Goal: Find specific page/section: Find specific page/section

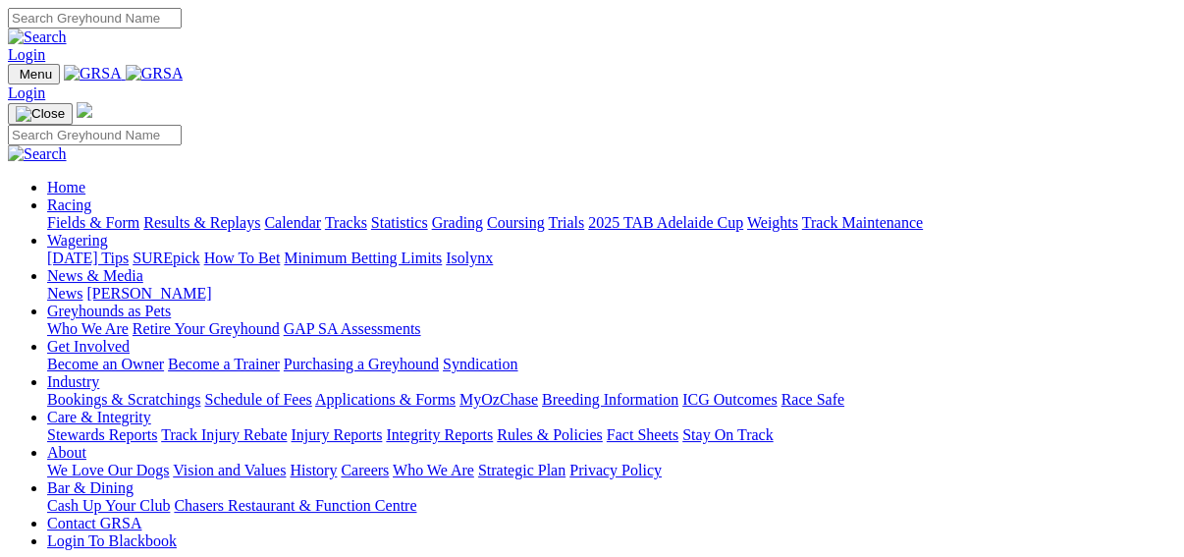
click at [47, 214] on link "Fields & Form" at bounding box center [93, 222] width 92 height 17
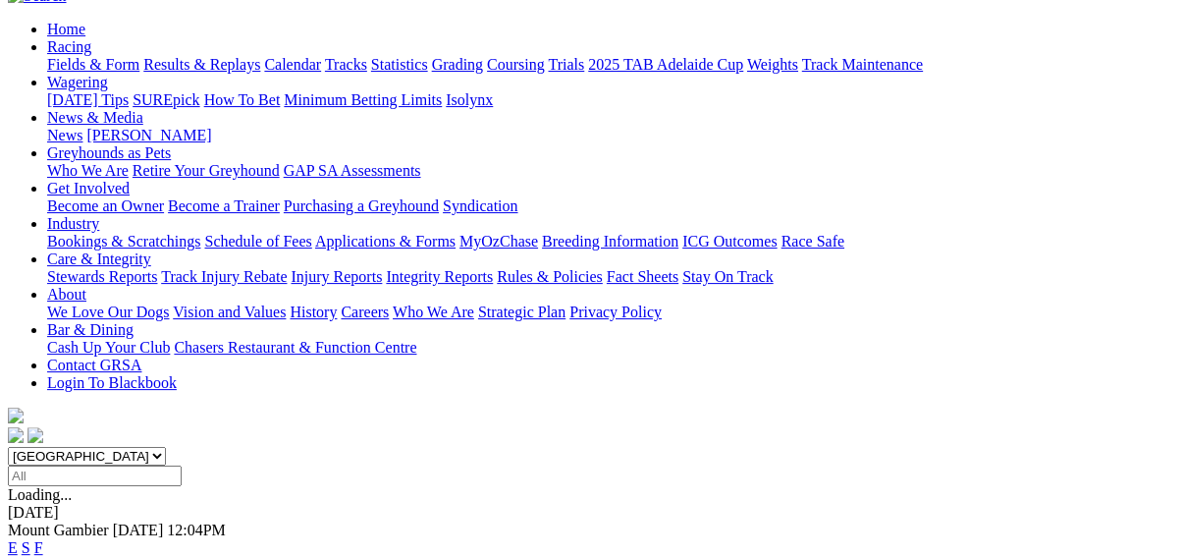
scroll to position [236, 0]
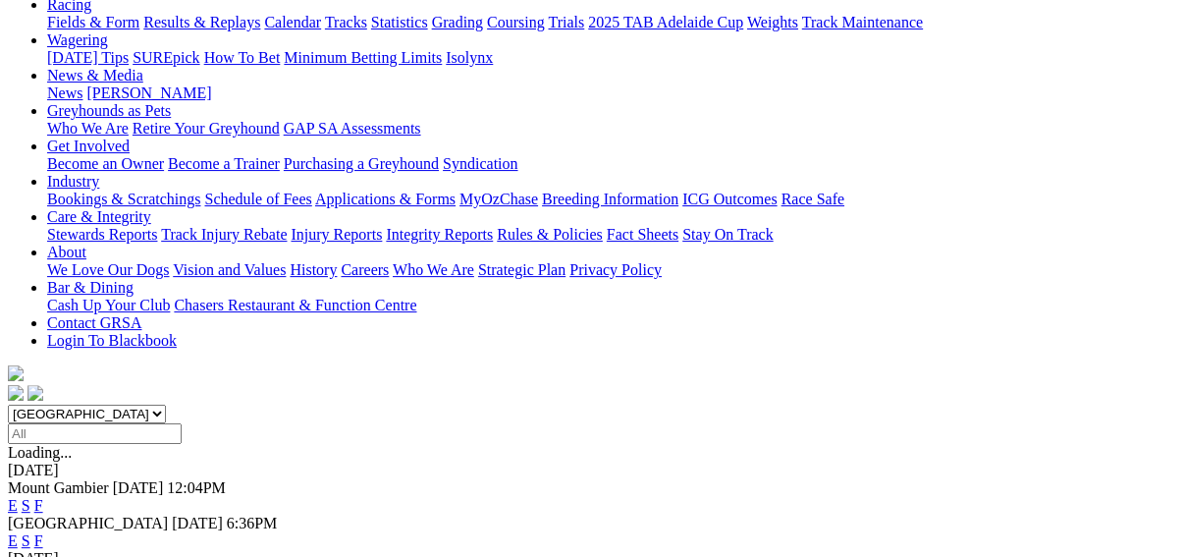
click at [43, 532] on link "F" at bounding box center [38, 540] width 9 height 17
